Goal: Information Seeking & Learning: Stay updated

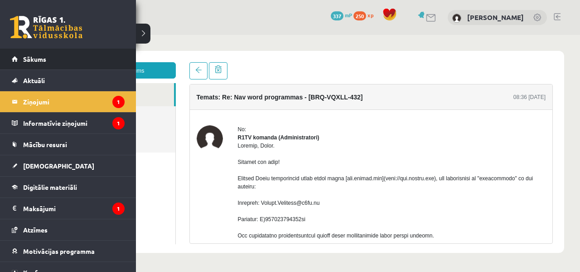
scroll to position [459, 0]
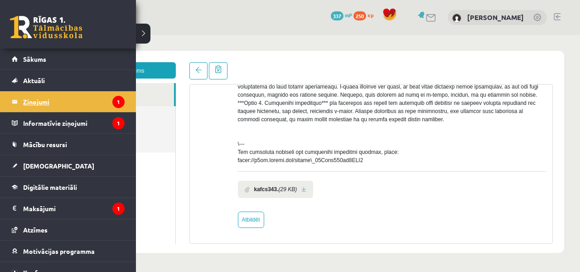
click at [30, 97] on legend "Ziņojumi 1" at bounding box center [74, 101] width 102 height 21
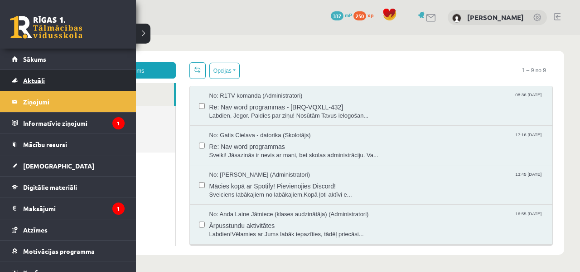
scroll to position [0, 0]
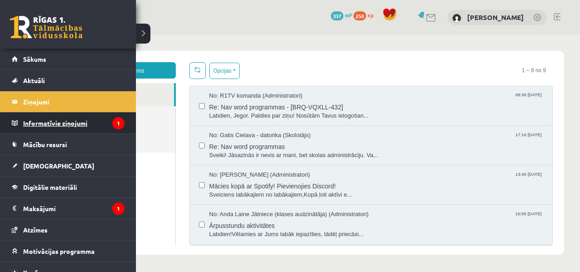
click at [24, 126] on legend "Informatīvie ziņojumi 1" at bounding box center [74, 122] width 102 height 21
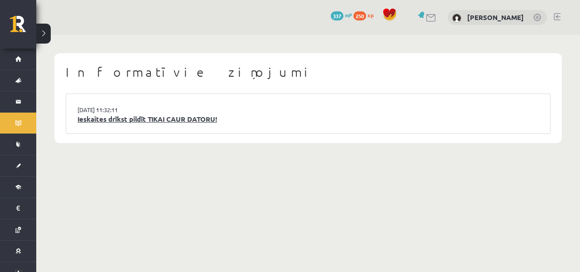
click at [170, 119] on link "Ieskaites drīkst pildīt TIKAI CAUR DATORU!" at bounding box center [308, 119] width 461 height 10
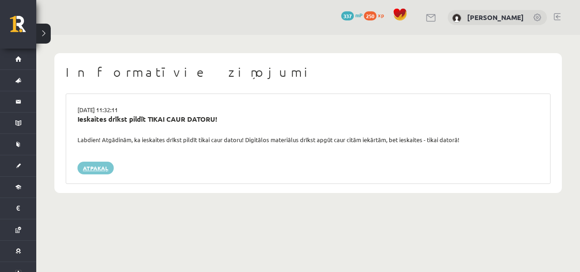
click at [102, 168] on link "Atpakaļ" at bounding box center [96, 167] width 36 height 13
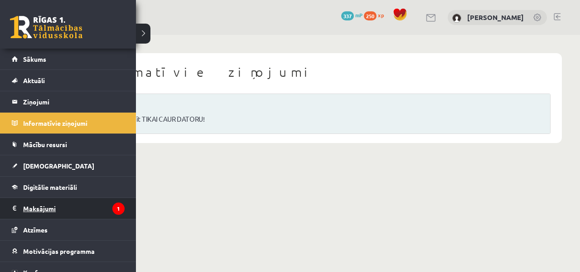
click at [21, 199] on link "Maksājumi 1" at bounding box center [68, 208] width 113 height 21
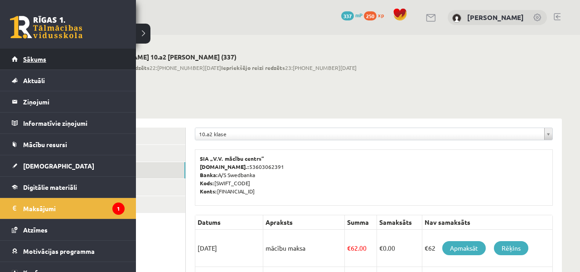
click at [42, 63] on link "Sākums" at bounding box center [68, 59] width 113 height 21
